Goal: Transaction & Acquisition: Download file/media

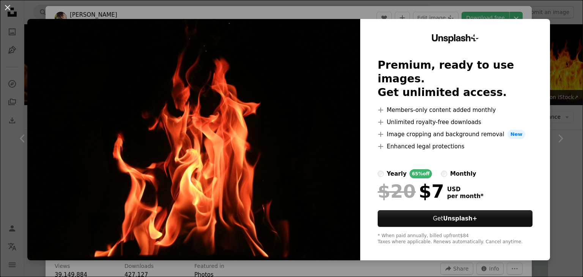
click at [169, 115] on img at bounding box center [193, 139] width 333 height 241
click at [4, 9] on button "An X shape" at bounding box center [7, 7] width 9 height 9
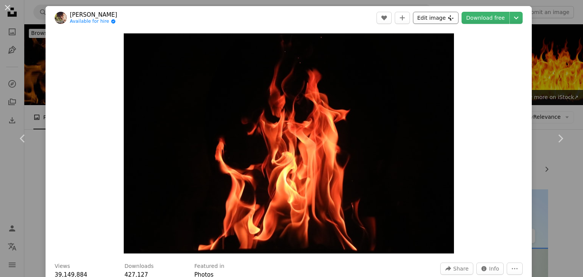
click at [435, 14] on button "Edit image Plus sign for Unsplash+" at bounding box center [436, 18] width 46 height 12
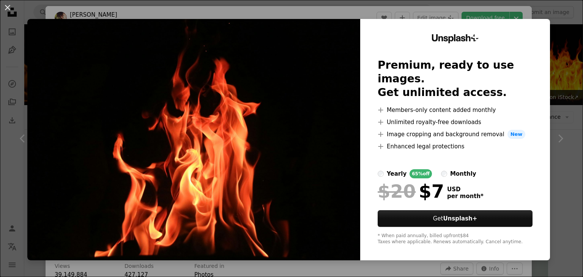
click button "An X shape" at bounding box center [7, 7] width 9 height 9
